Goal: Check status: Check status

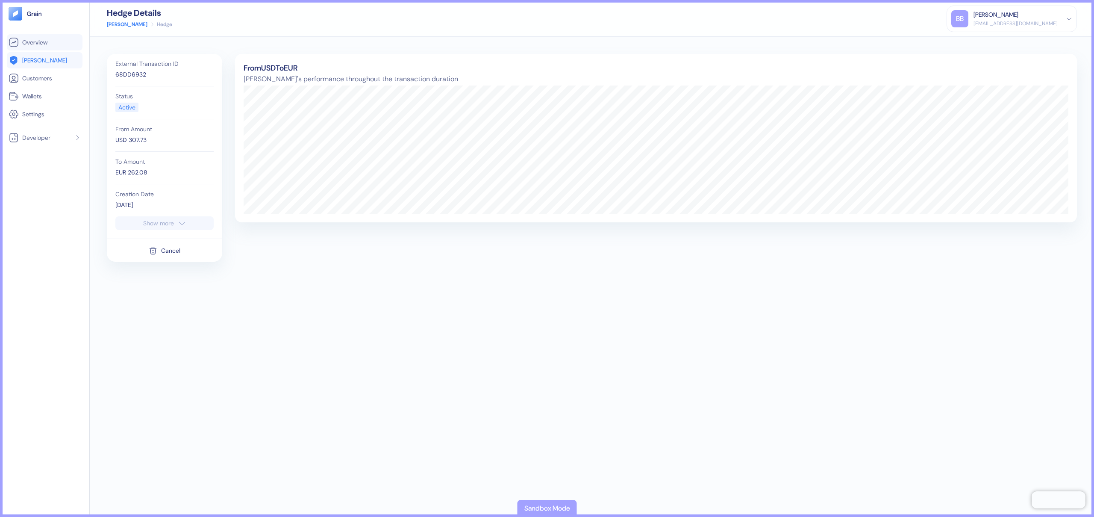
click at [35, 40] on span "Overview" at bounding box center [34, 42] width 25 height 9
